Goal: Navigation & Orientation: Find specific page/section

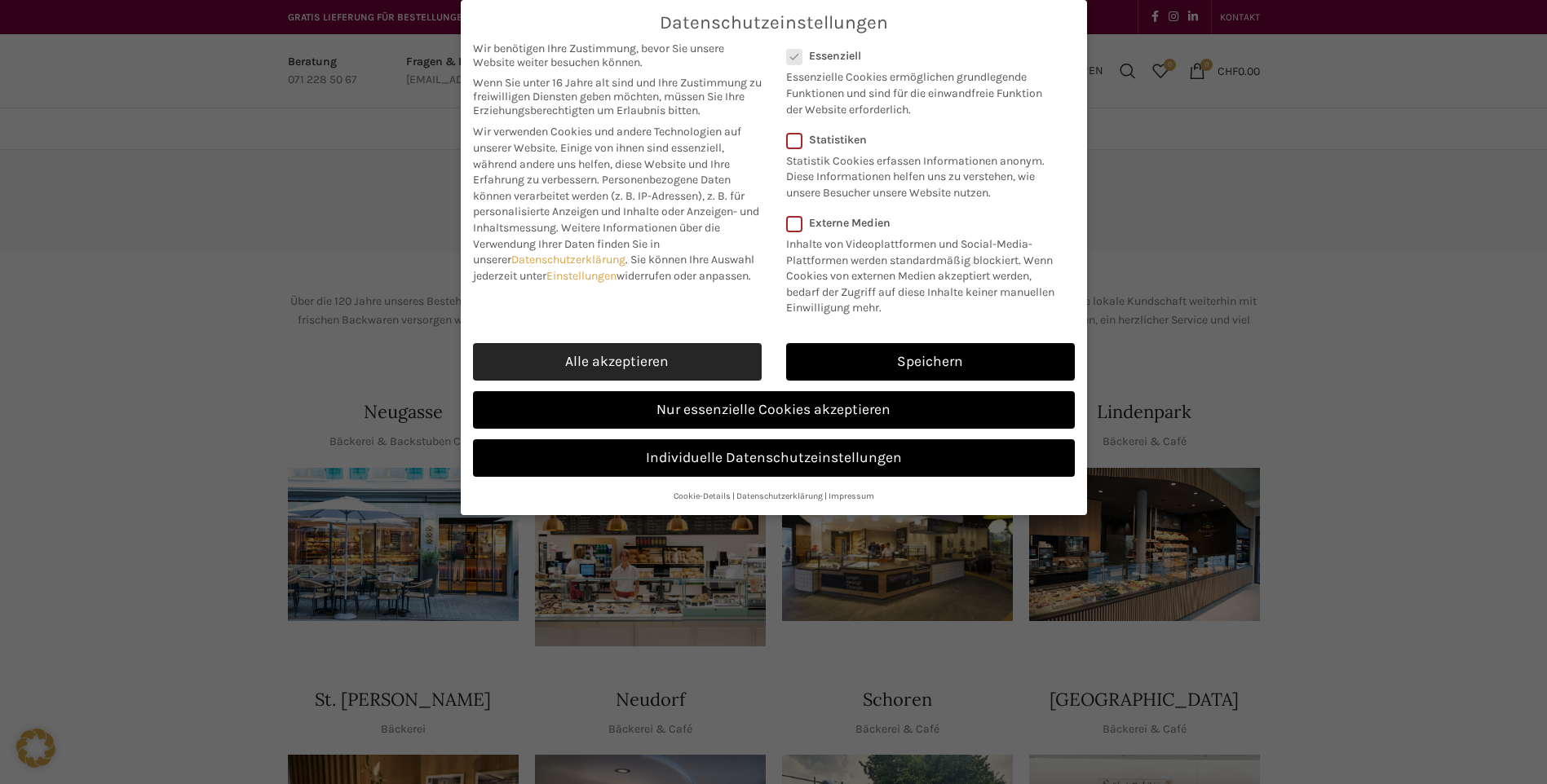
click at [722, 353] on link "Alle akzeptieren" at bounding box center [617, 362] width 289 height 38
checkbox input "true"
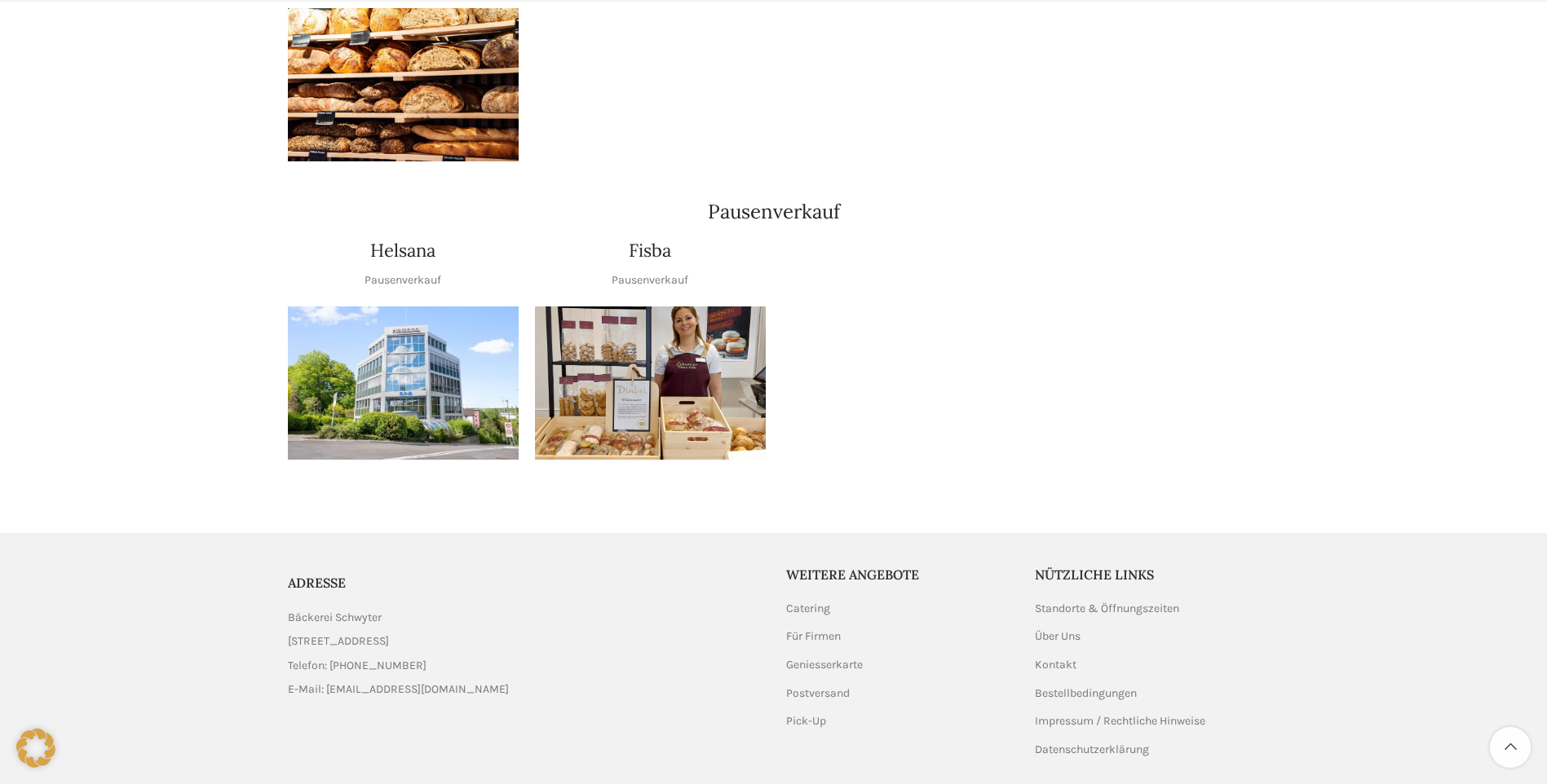
scroll to position [1889, 0]
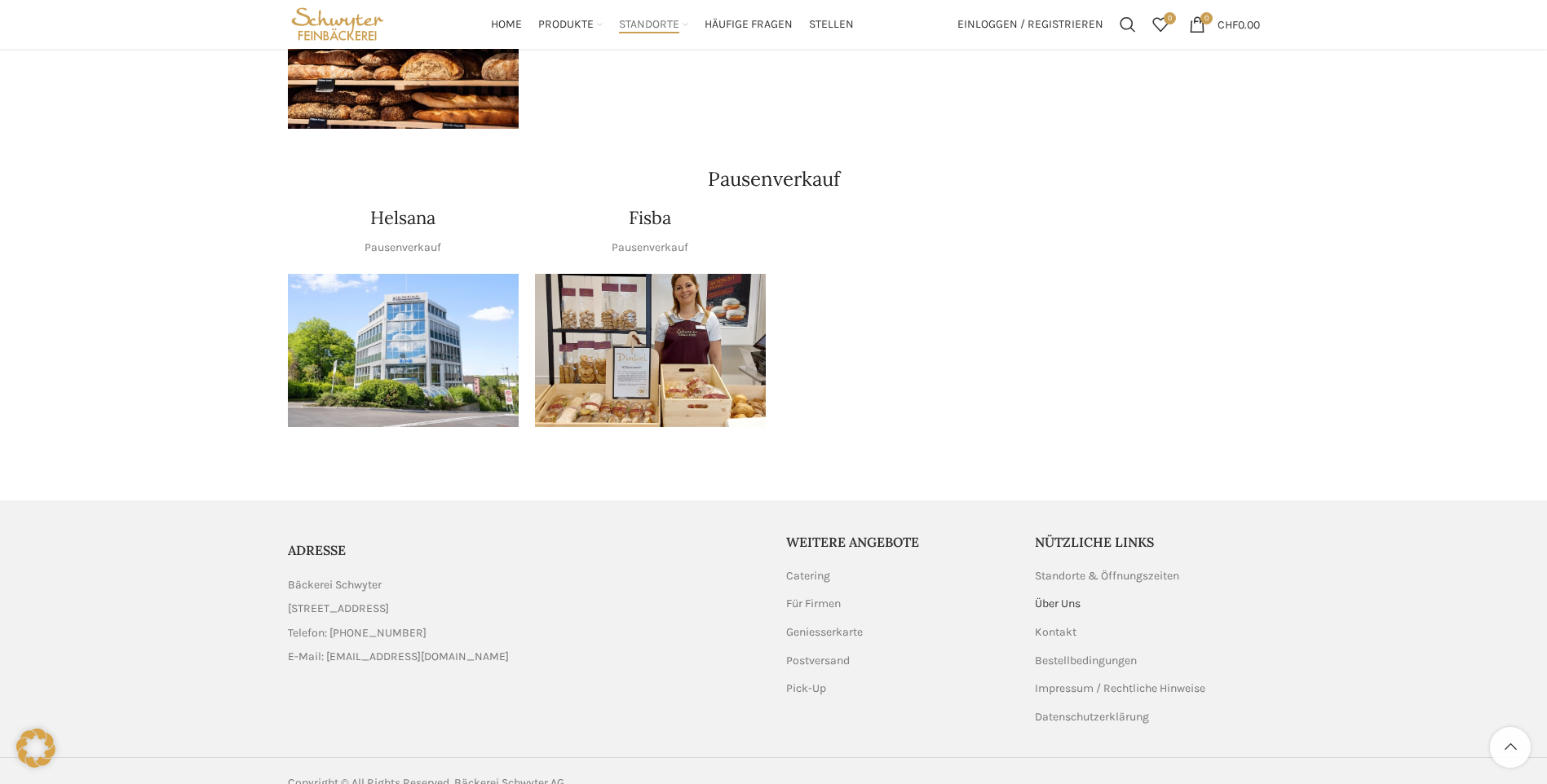
click at [1056, 596] on link "Über Uns" at bounding box center [1059, 604] width 48 height 17
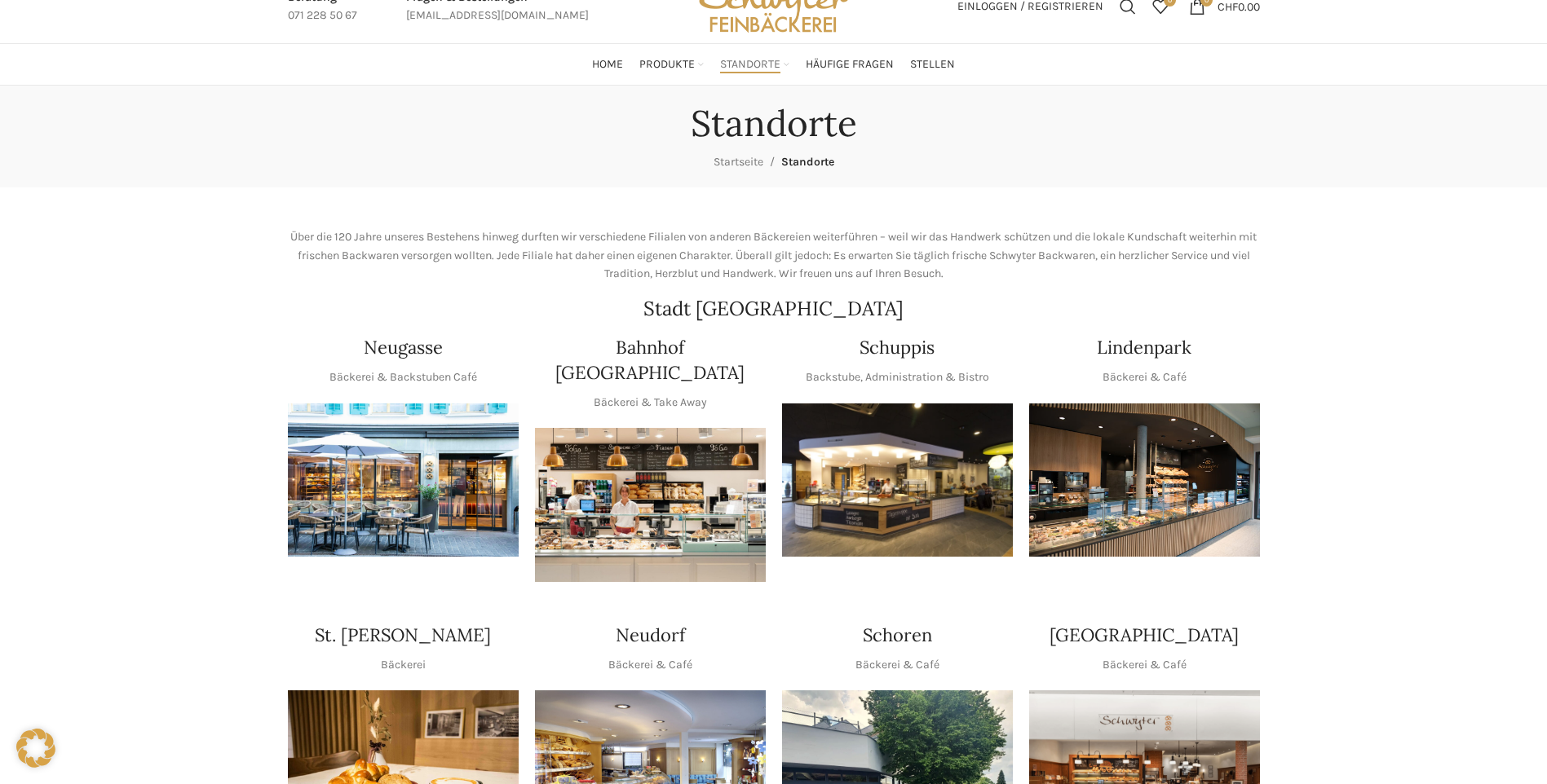
scroll to position [0, 0]
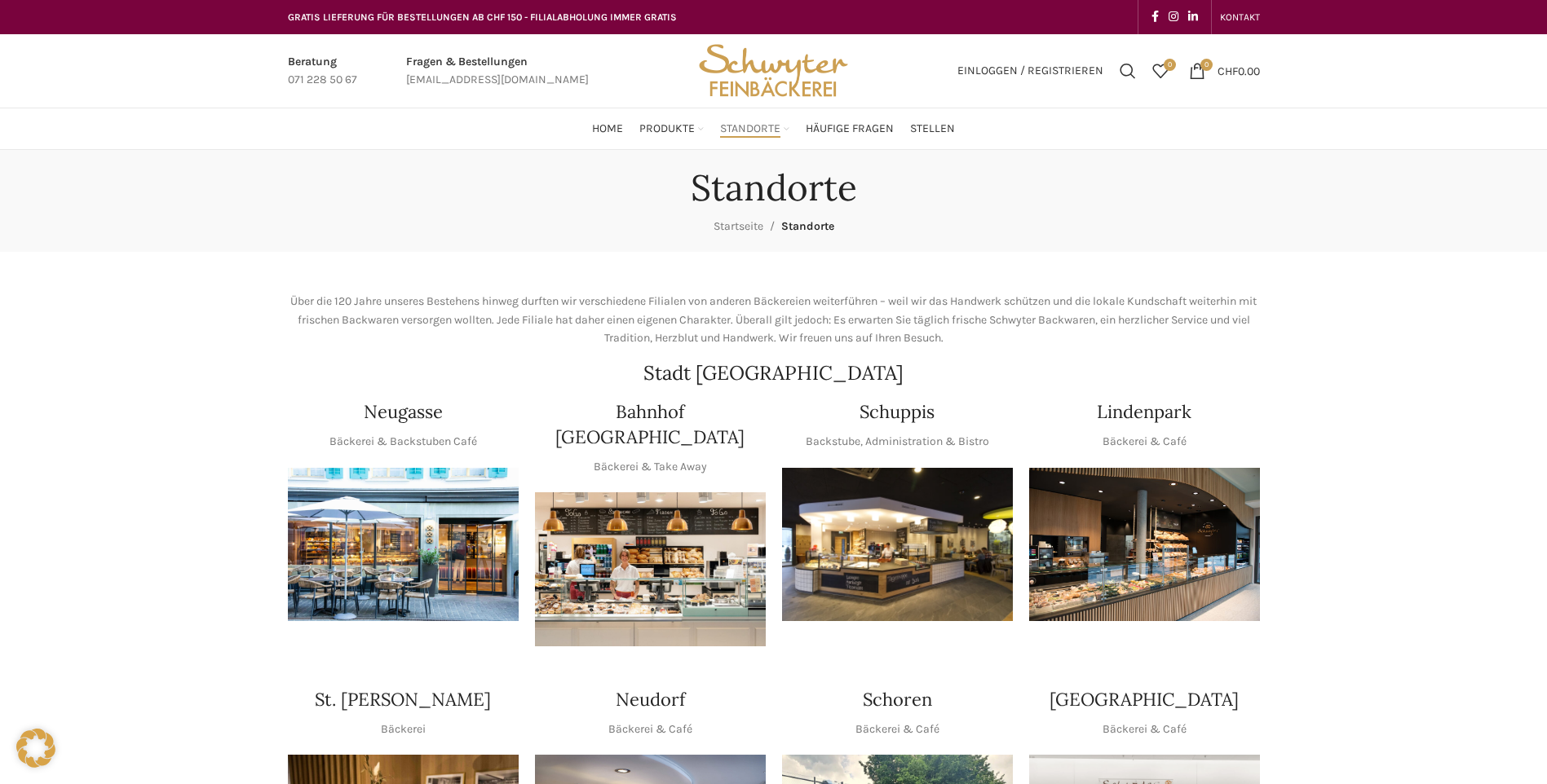
click at [348, 562] on img "1 / 1" at bounding box center [403, 545] width 231 height 154
click at [784, 60] on img "Site logo" at bounding box center [774, 70] width 160 height 73
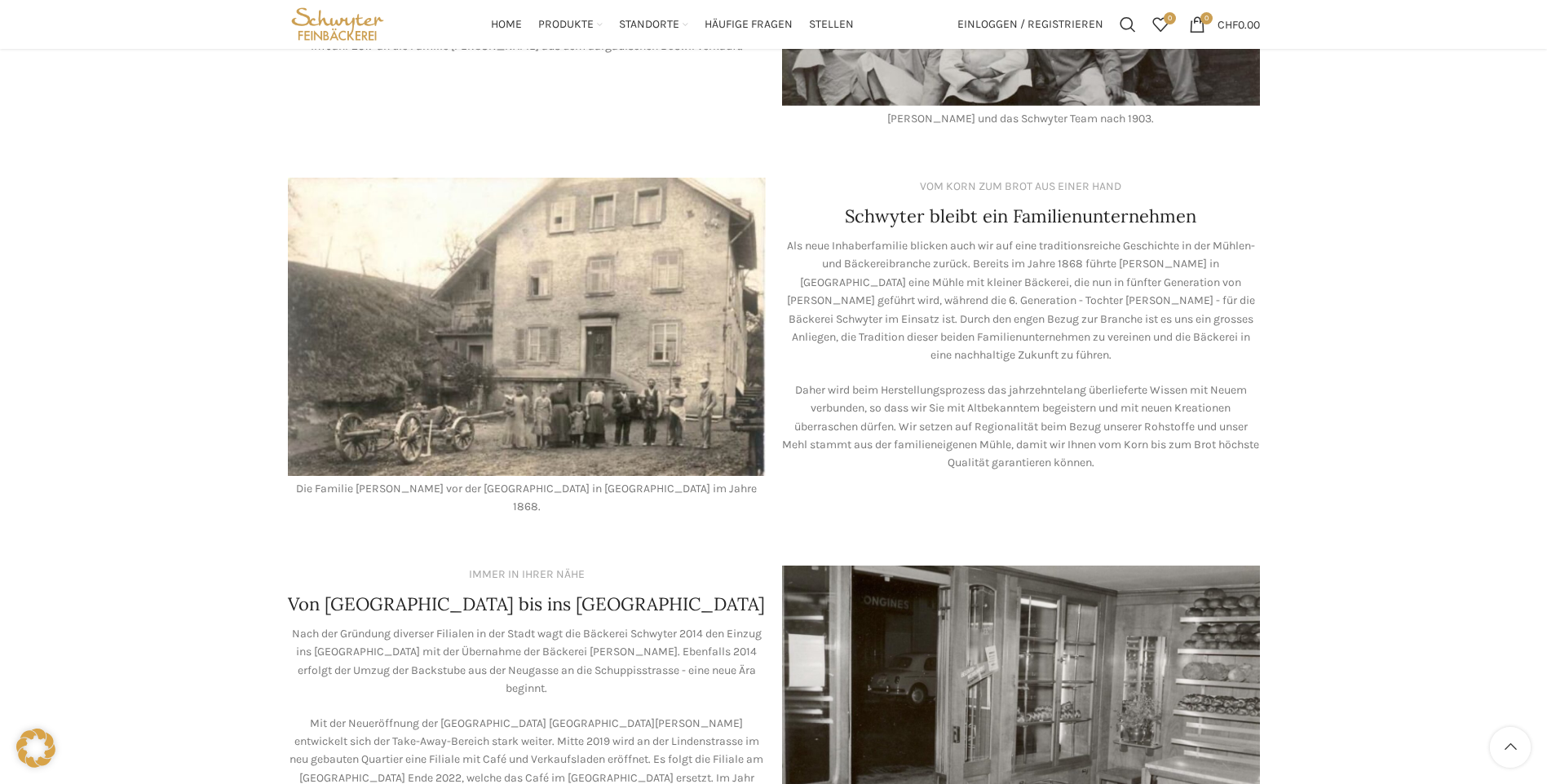
scroll to position [163, 0]
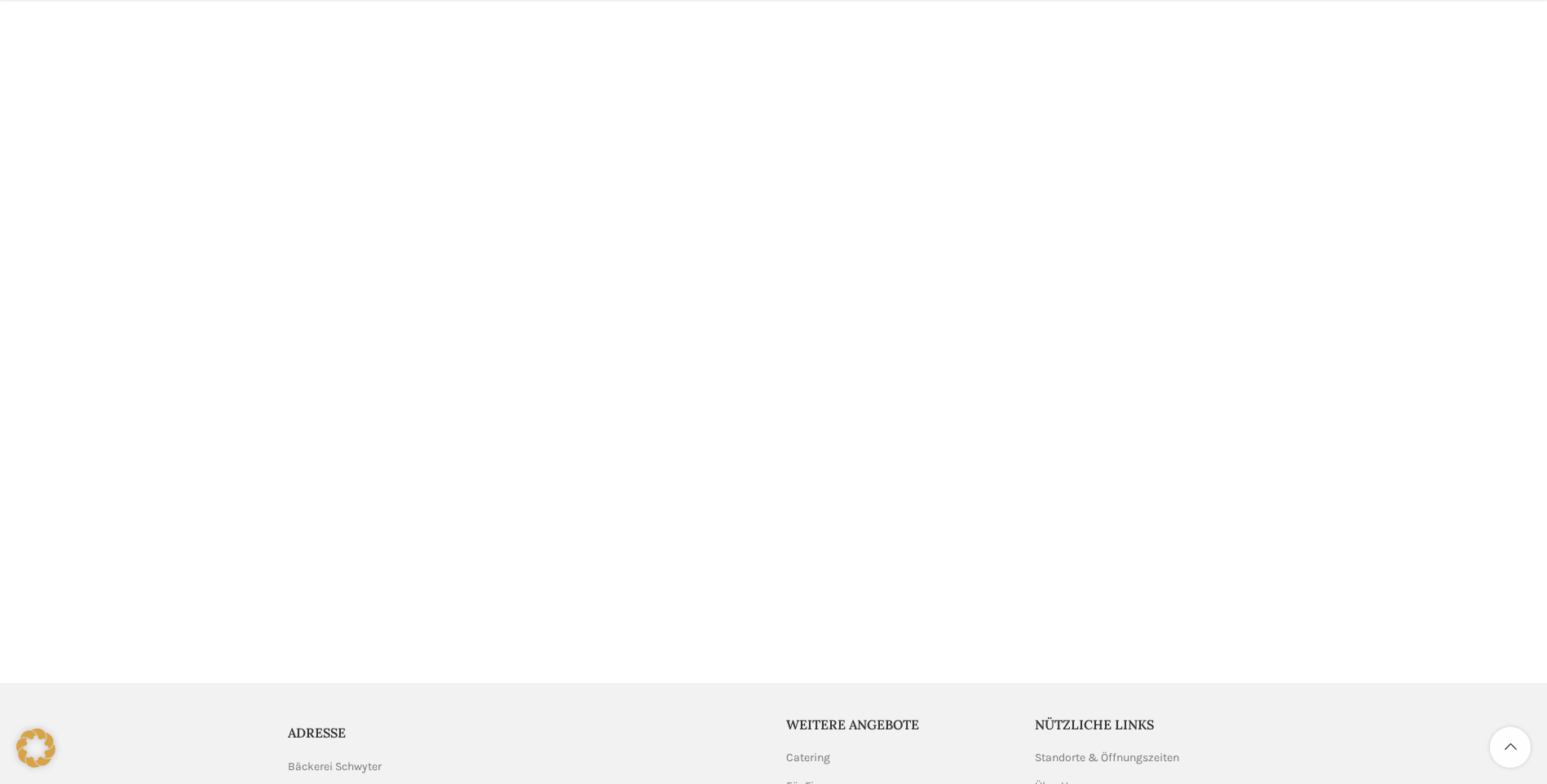
scroll to position [3309, 0]
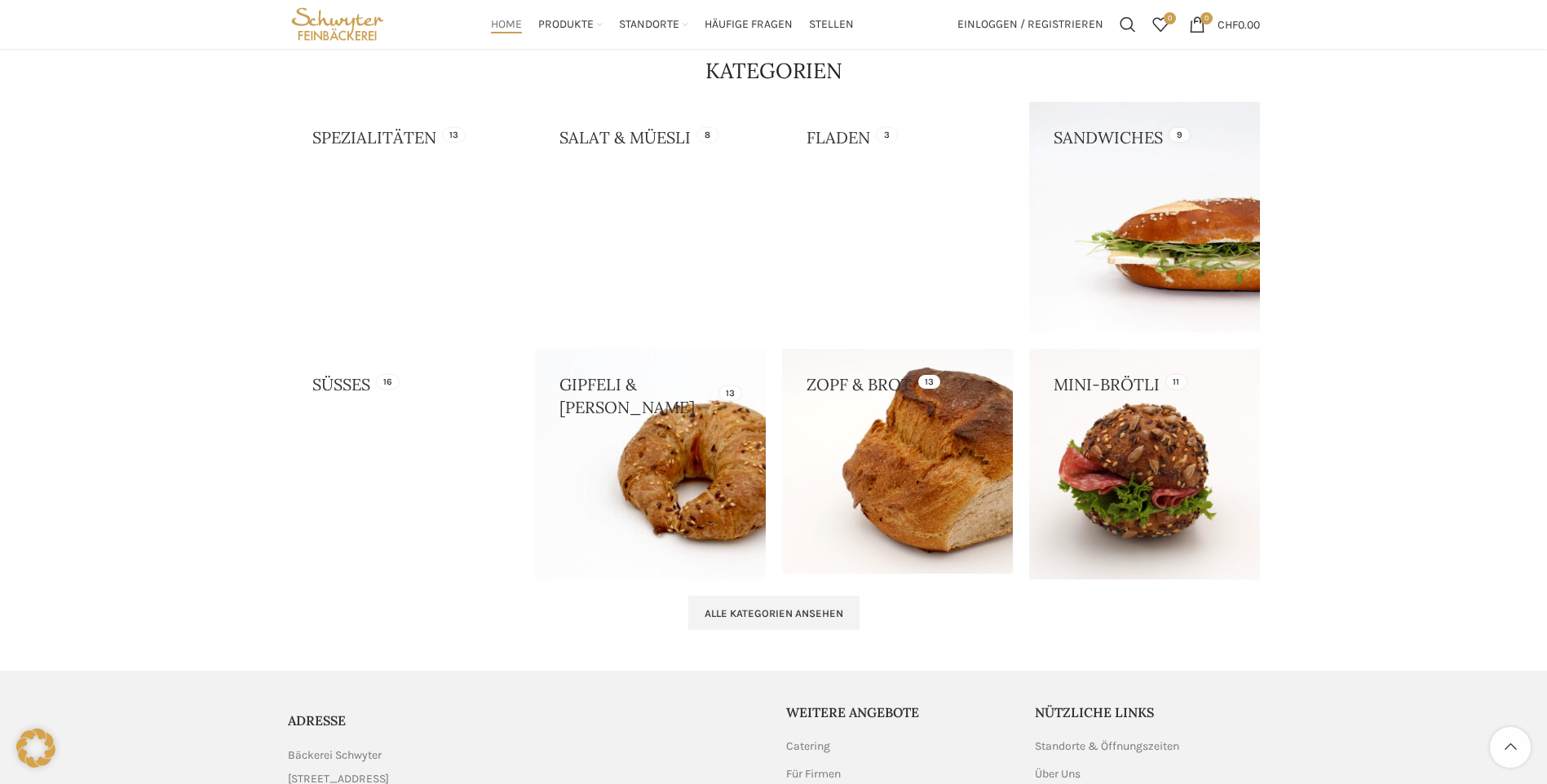
scroll to position [1608, 0]
